Goal: Use online tool/utility: Utilize a website feature to perform a specific function

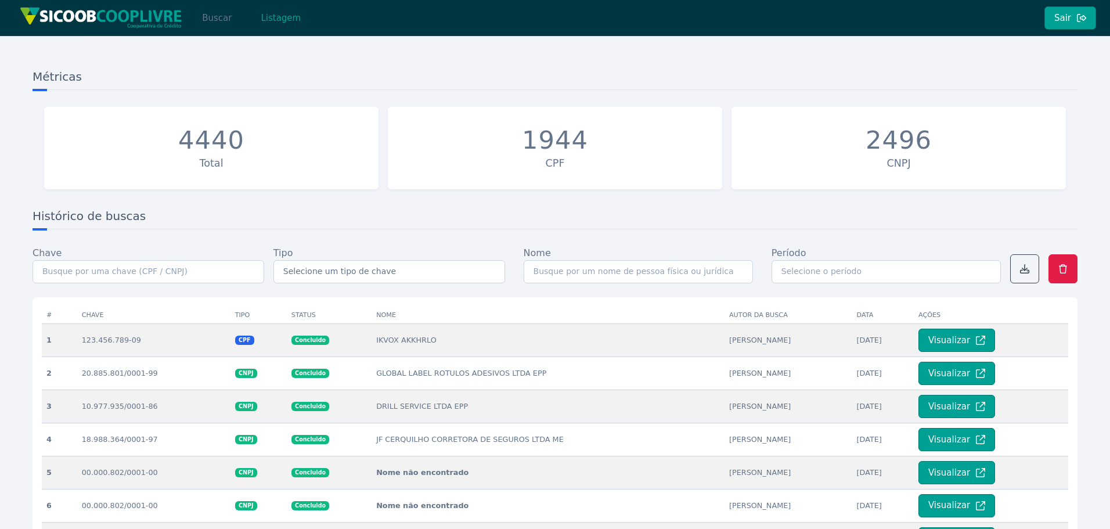
click at [211, 17] on button "Buscar" at bounding box center [216, 17] width 49 height 23
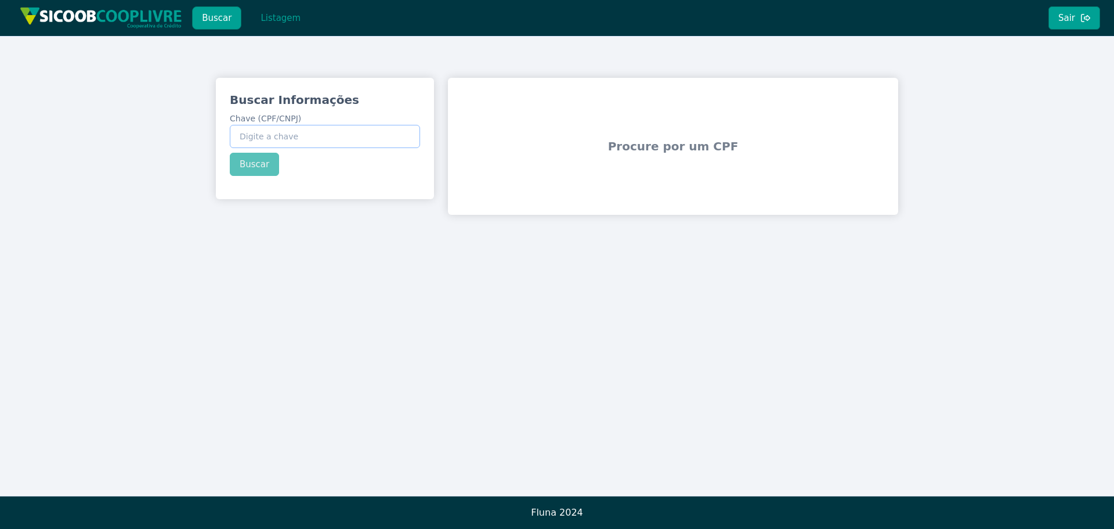
click at [360, 143] on input "Chave (CPF/CNPJ)" at bounding box center [325, 136] width 190 height 23
paste input "387.766.368-01"
type input "387.766.368-01"
click at [262, 167] on div "Buscar Informações Chave (CPF/CNPJ) 387.766.368-01 Buscar" at bounding box center [325, 134] width 218 height 112
click at [262, 167] on button "Buscar" at bounding box center [254, 164] width 49 height 23
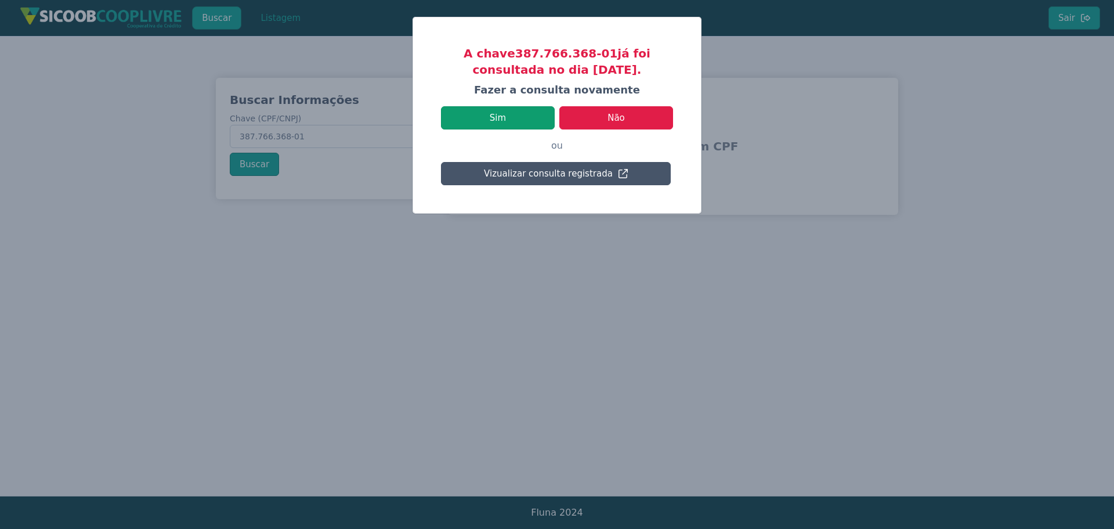
click at [520, 111] on button "Sim" at bounding box center [498, 117] width 114 height 23
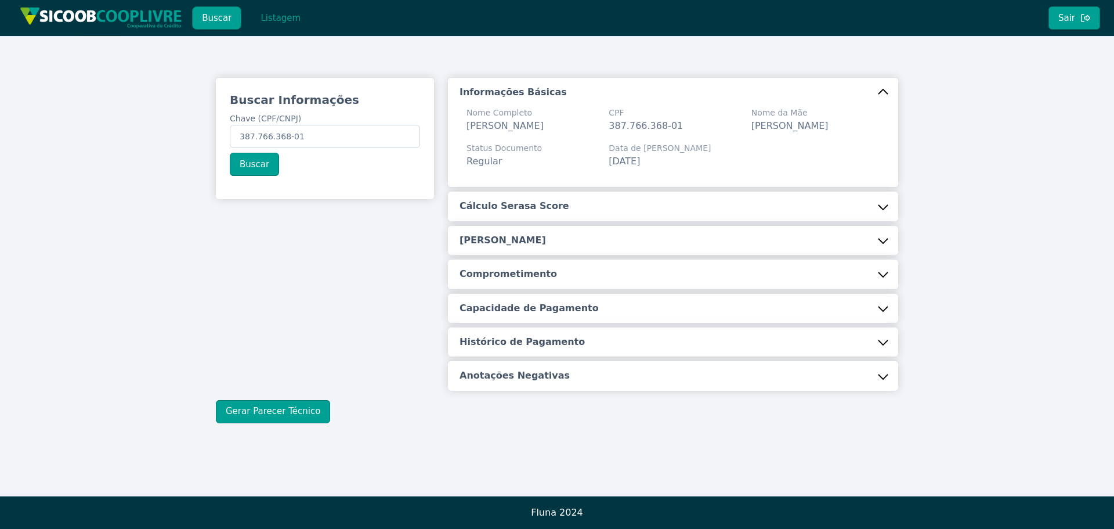
click at [524, 212] on h5 "Cálculo Serasa Score" at bounding box center [515, 206] width 110 height 13
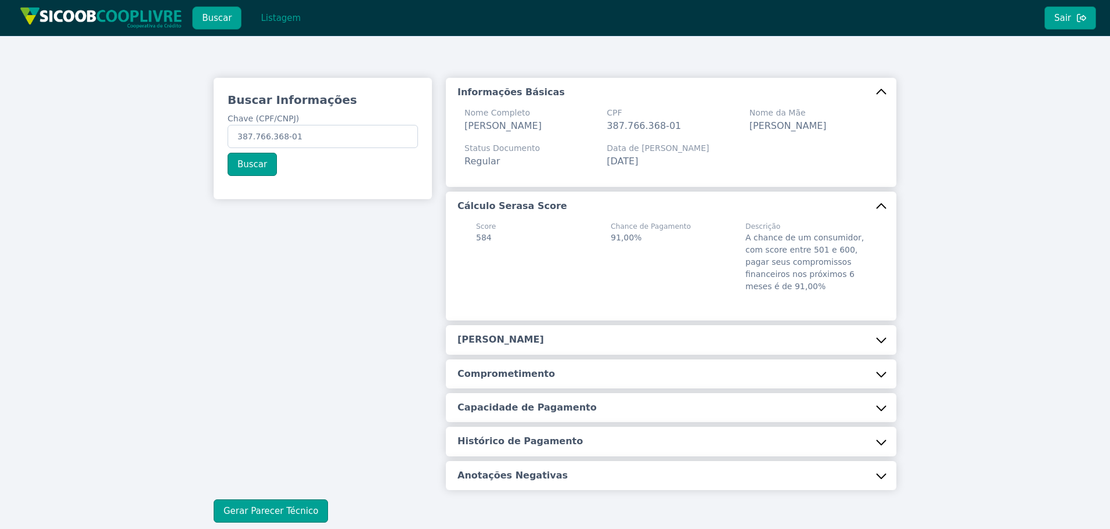
click at [525, 354] on button "[PERSON_NAME]" at bounding box center [671, 339] width 450 height 29
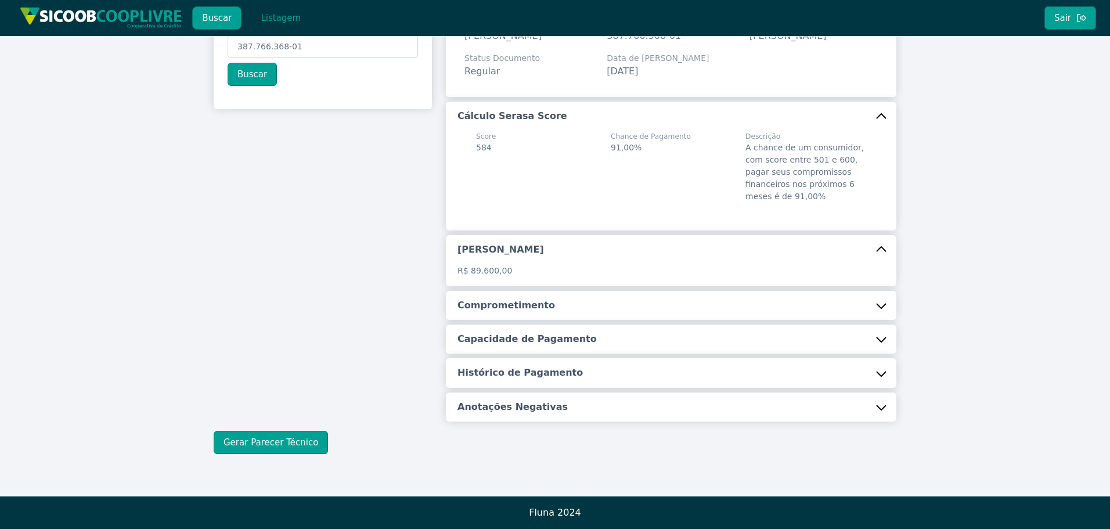
scroll to position [104, 0]
click at [524, 316] on button "Comprometimento" at bounding box center [671, 305] width 450 height 29
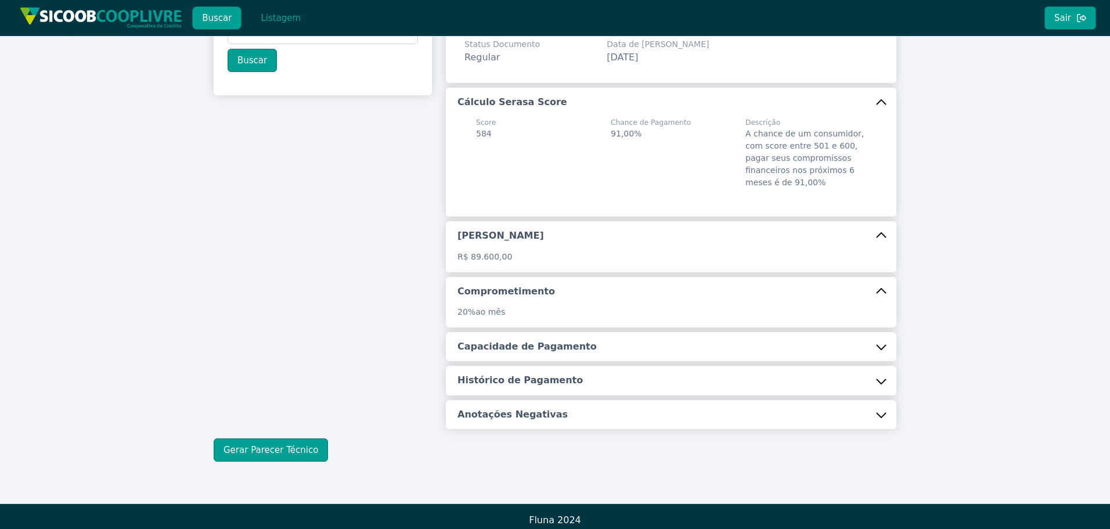
click at [520, 353] on h5 "Capacidade de Pagamento" at bounding box center [526, 346] width 139 height 13
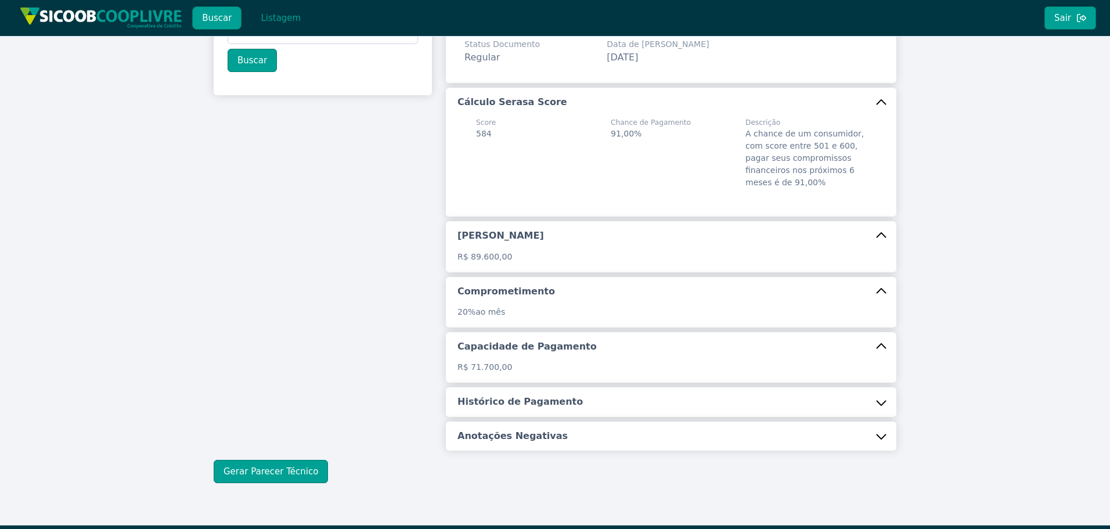
drag, startPoint x: 523, startPoint y: 412, endPoint x: 530, endPoint y: 445, distance: 34.4
click at [523, 408] on h5 "Histórico de Pagamento" at bounding box center [519, 401] width 125 height 13
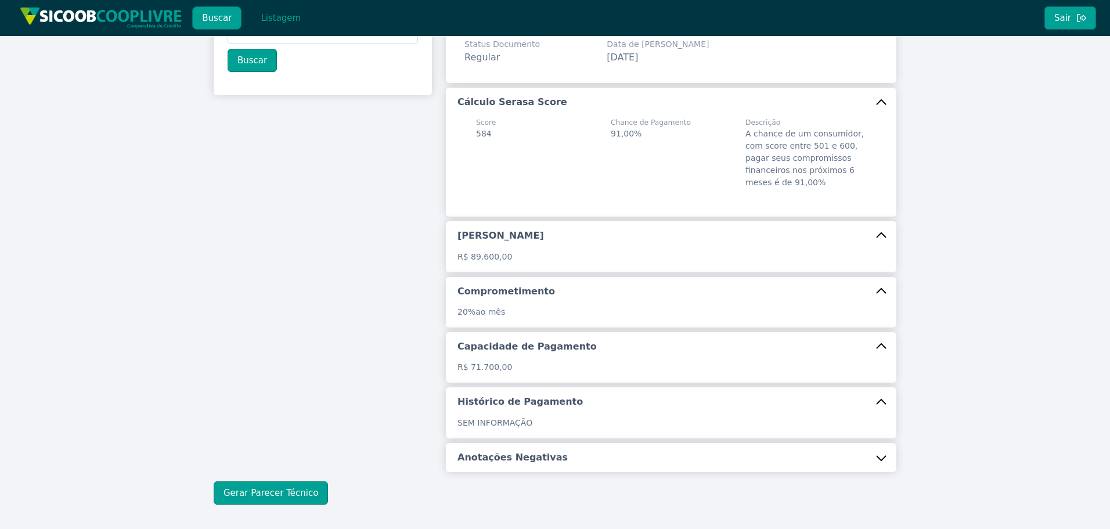
drag, startPoint x: 534, startPoint y: 468, endPoint x: 523, endPoint y: 462, distance: 12.5
click at [535, 464] on h5 "Anotações Negativas" at bounding box center [512, 457] width 110 height 13
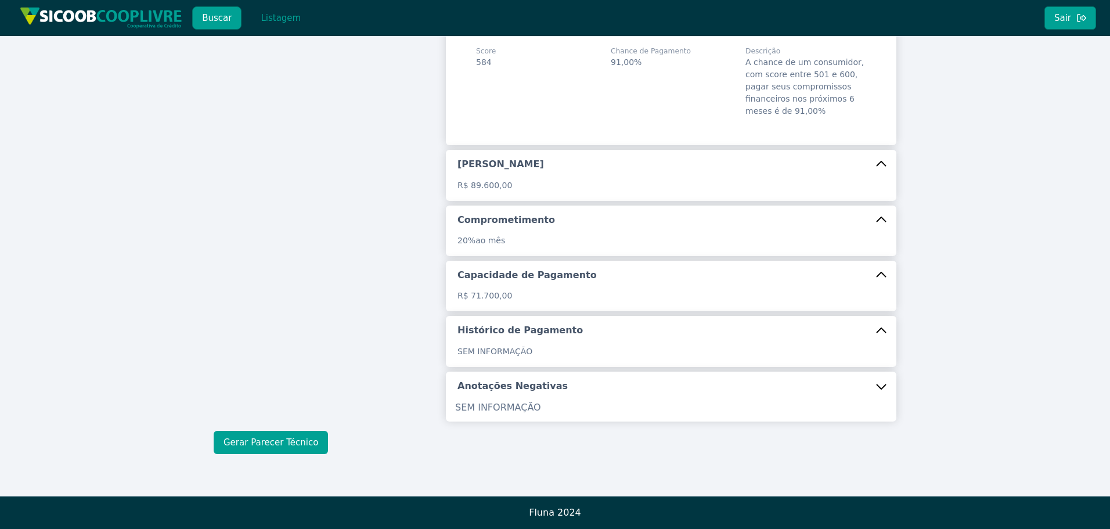
scroll to position [189, 0]
click at [255, 443] on button "Gerar Parecer Técnico" at bounding box center [271, 442] width 114 height 23
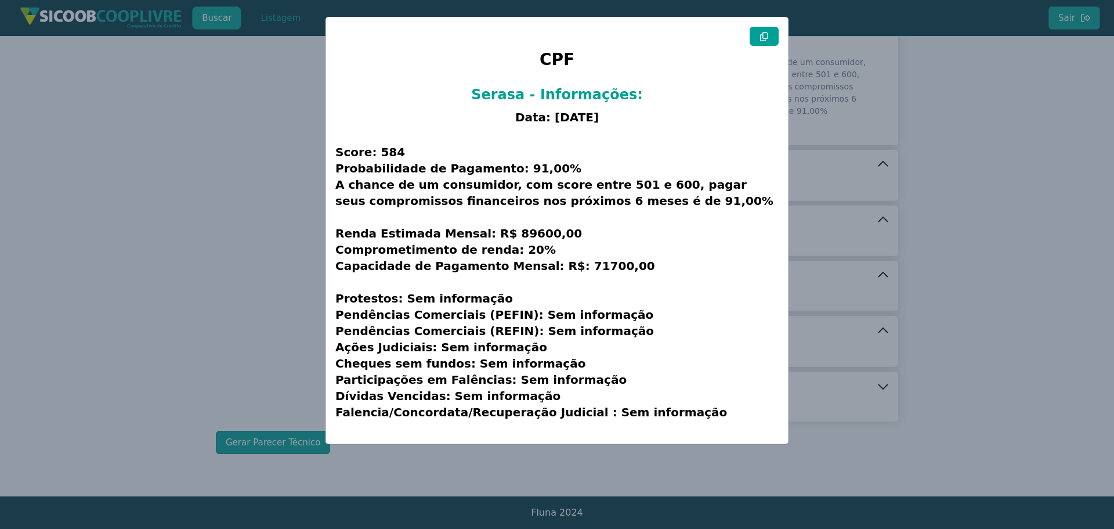
click at [769, 33] on button at bounding box center [764, 36] width 29 height 19
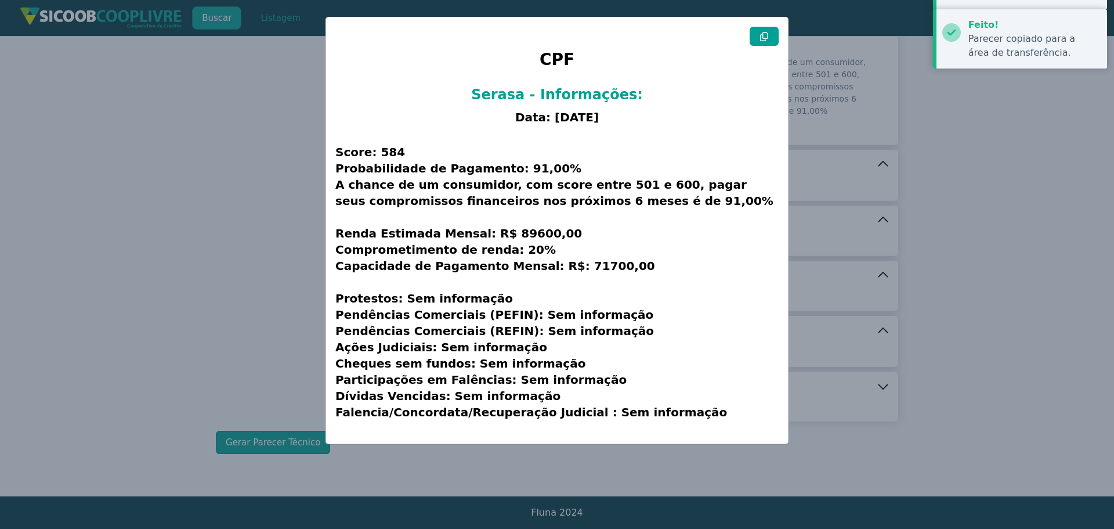
click at [769, 33] on button at bounding box center [764, 36] width 29 height 19
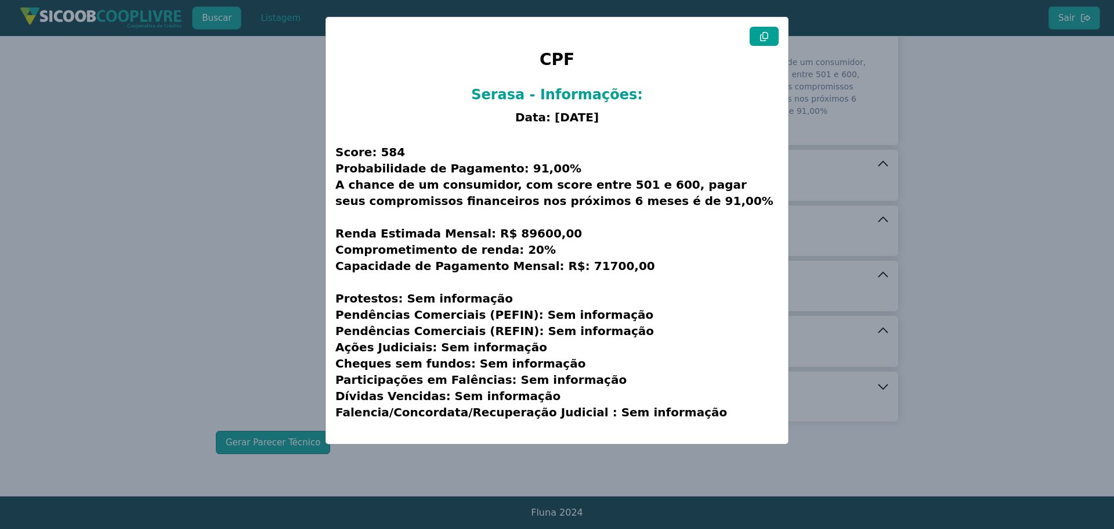
click at [266, 208] on modal-container "CPF Serasa - Informações: Data: [DATE] Score: 584 Probabilidade de Pagamento: 9…" at bounding box center [557, 264] width 1114 height 529
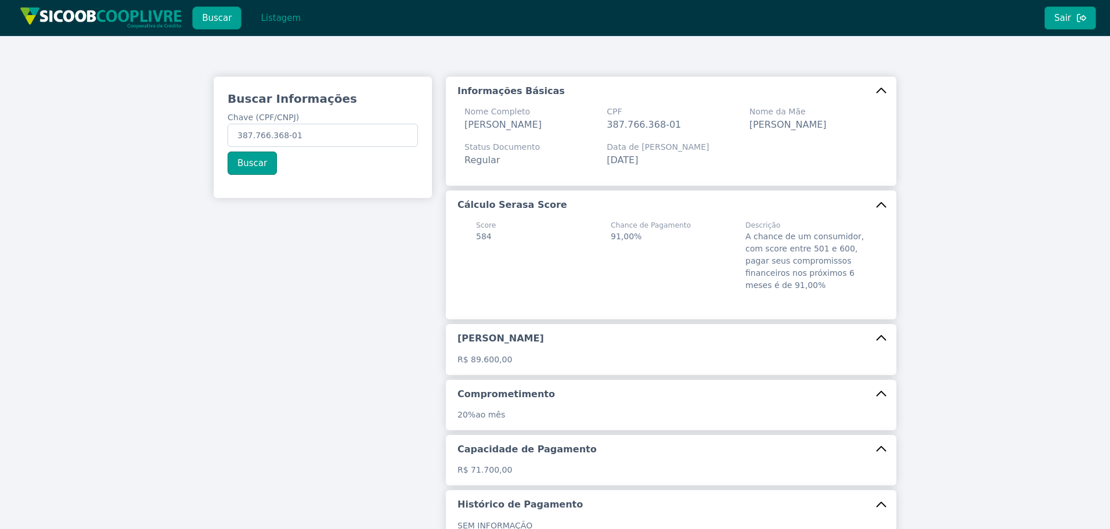
scroll to position [0, 0]
